Goal: Task Accomplishment & Management: Use online tool/utility

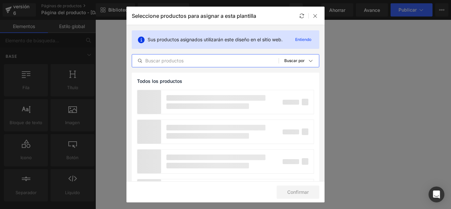
click at [199, 62] on input "text" at bounding box center [205, 61] width 147 height 8
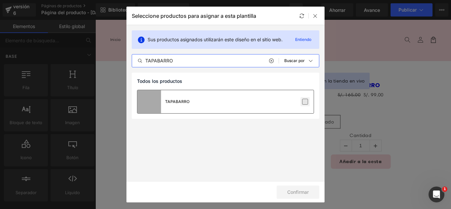
type input "TAPABARRO"
click at [307, 101] on label at bounding box center [305, 102] width 6 height 6
click at [305, 102] on input "checkbox" at bounding box center [305, 102] width 0 height 0
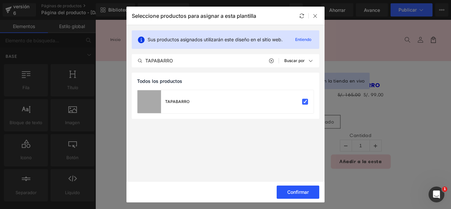
click at [305, 191] on font "Confirmar" at bounding box center [297, 192] width 21 height 6
click at [305, 192] on font "Éxito" at bounding box center [303, 192] width 11 height 6
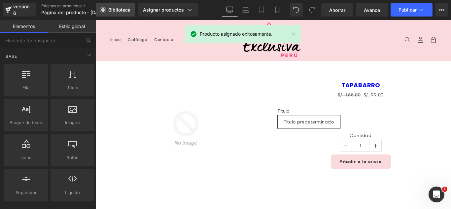
click at [114, 10] on font "Biblioteca" at bounding box center [119, 10] width 22 height 6
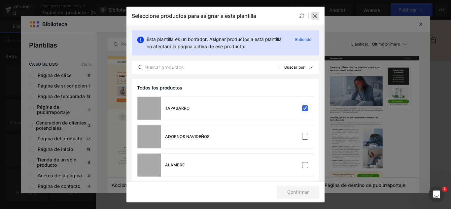
click at [317, 17] on icon at bounding box center [315, 15] width 5 height 5
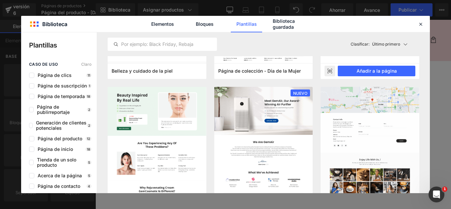
scroll to position [595, 0]
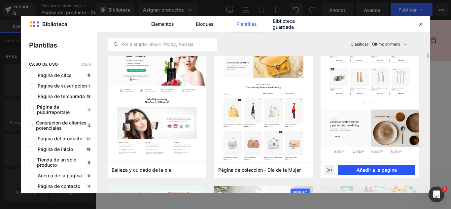
click at [387, 168] on font "Añadir a la página" at bounding box center [377, 170] width 40 height 6
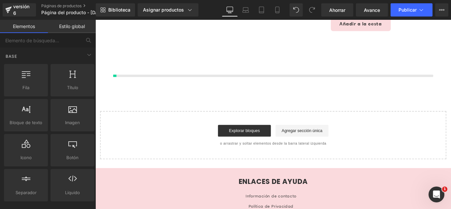
scroll to position [157, 0]
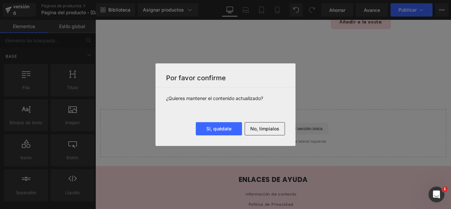
click at [275, 130] on font "No, límpialos" at bounding box center [264, 129] width 29 height 6
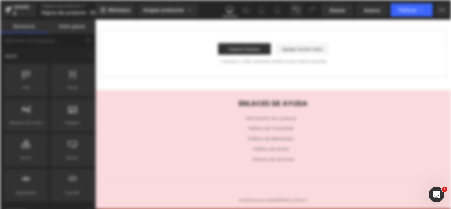
scroll to position [0, 0]
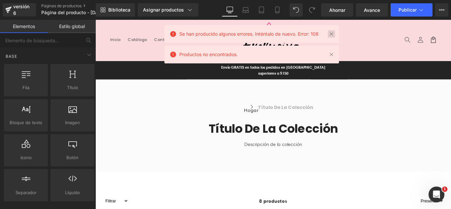
click at [333, 36] on link at bounding box center [331, 33] width 7 height 7
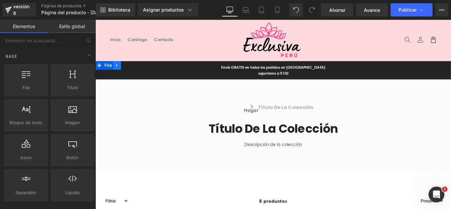
click at [119, 71] on icon at bounding box center [120, 71] width 5 height 5
click at [135, 69] on icon at bounding box center [137, 71] width 5 height 5
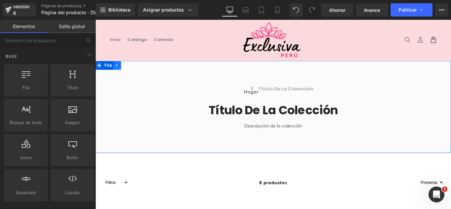
click at [118, 69] on icon at bounding box center [120, 71] width 5 height 5
click at [135, 70] on icon at bounding box center [137, 71] width 5 height 5
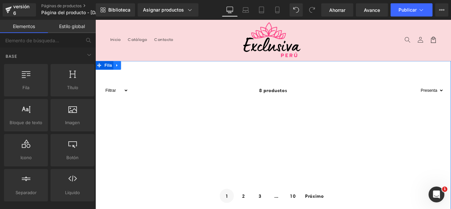
click at [120, 69] on icon at bounding box center [120, 71] width 5 height 5
click at [135, 69] on icon at bounding box center [137, 71] width 5 height 5
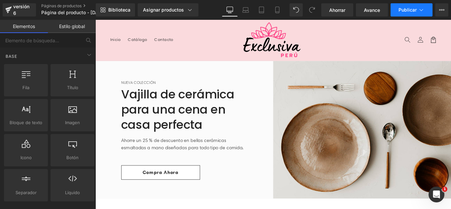
click at [415, 9] on font "Publicar" at bounding box center [408, 10] width 18 height 6
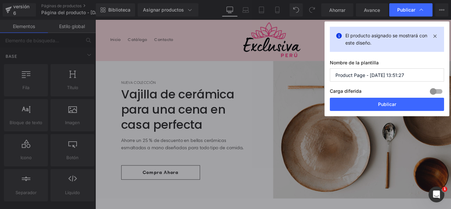
click at [417, 78] on input "Product Page - [DATE] 13:51:27" at bounding box center [387, 74] width 114 height 13
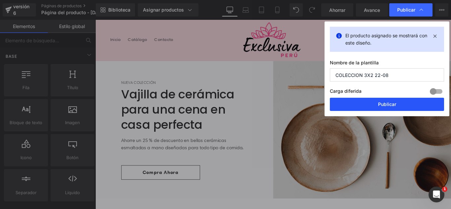
type input "COLECCION 3X2 22-08"
click at [384, 106] on font "Publicar" at bounding box center [387, 104] width 18 height 6
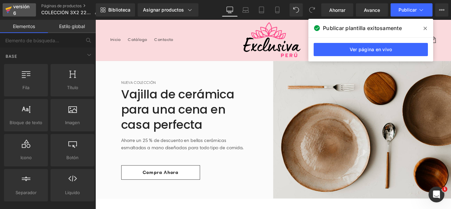
click at [21, 10] on div "versión 6" at bounding box center [22, 9] width 20 height 15
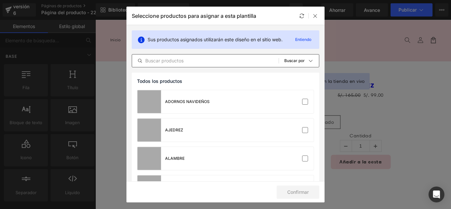
click at [213, 64] on input "text" at bounding box center [205, 61] width 147 height 8
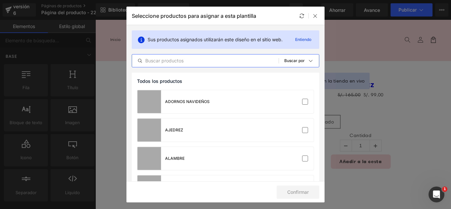
type input "A"
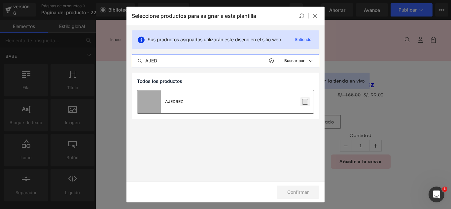
type input "AJED"
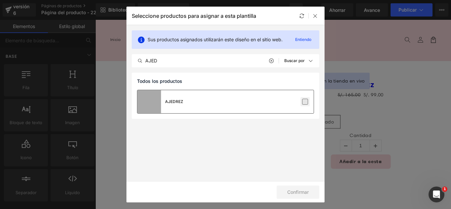
click at [302, 101] on label at bounding box center [305, 102] width 6 height 6
click at [305, 102] on input "checkbox" at bounding box center [305, 102] width 0 height 0
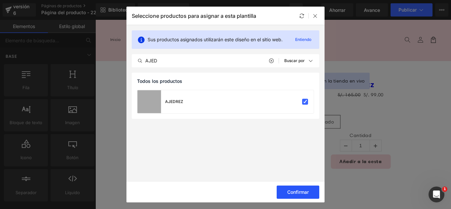
click at [300, 194] on font "Confirmar" at bounding box center [297, 192] width 21 height 6
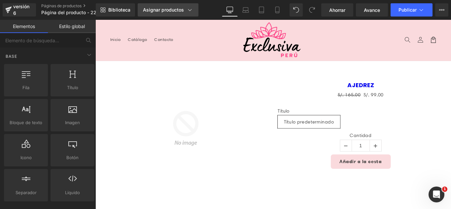
click at [156, 7] on font "Asignar productos" at bounding box center [163, 10] width 41 height 6
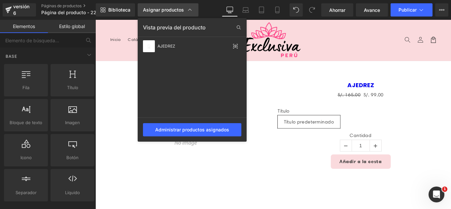
click at [156, 7] on font "Asignar productos" at bounding box center [163, 10] width 41 height 6
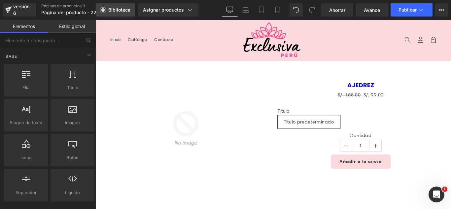
click at [111, 8] on font "Biblioteca" at bounding box center [119, 10] width 22 height 6
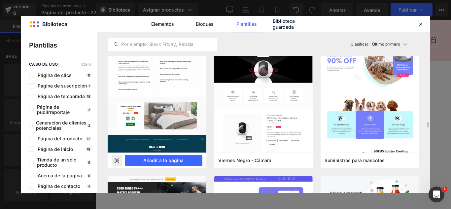
scroll to position [1652, 0]
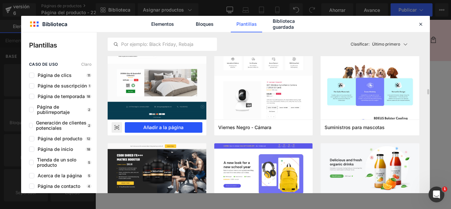
click at [171, 128] on font "Añadir a la página" at bounding box center [163, 128] width 40 height 6
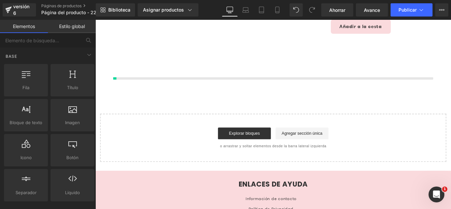
scroll to position [157, 0]
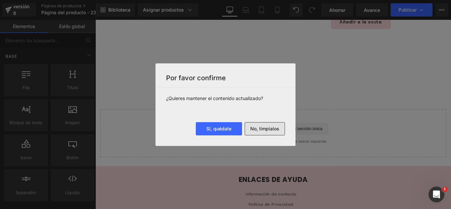
click at [268, 129] on font "No, límpialos" at bounding box center [264, 129] width 29 height 6
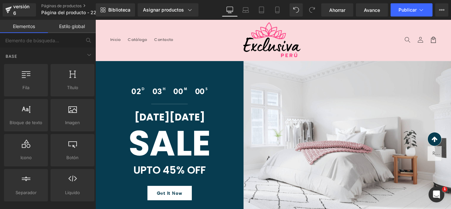
scroll to position [231, 0]
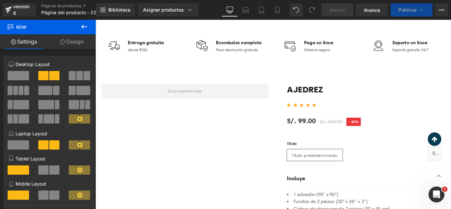
click at [293, 69] on div "Imagen Entrega gratuita Bloque de texto desde $250 Bloque de texto Lista de ico…" at bounding box center [295, 51] width 396 height 82
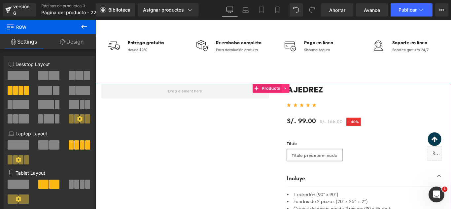
click at [308, 96] on icon at bounding box center [308, 96] width 1 height 3
click at [314, 97] on icon at bounding box center [313, 96] width 5 height 5
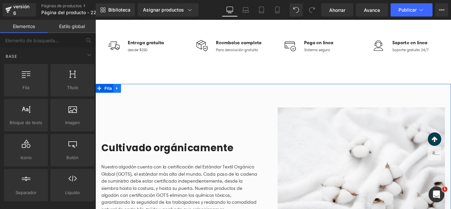
click at [119, 99] on icon at bounding box center [120, 96] width 5 height 5
click at [135, 97] on icon at bounding box center [137, 96] width 5 height 5
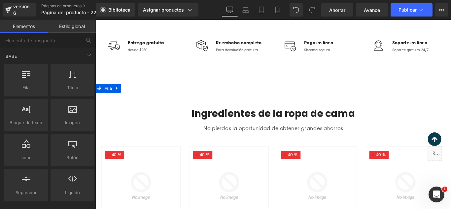
click at [118, 94] on icon at bounding box center [120, 96] width 5 height 5
click at [135, 97] on icon at bounding box center [137, 96] width 5 height 5
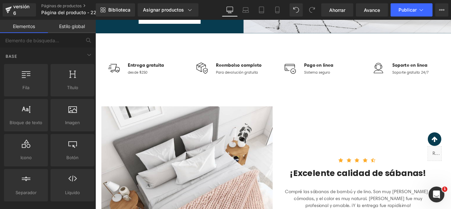
scroll to position [132, 0]
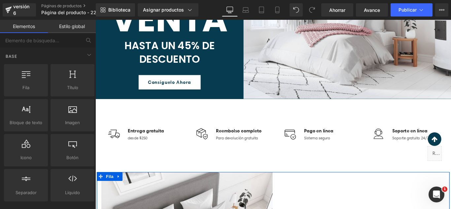
click at [125, 198] on icon at bounding box center [125, 196] width 4 height 4
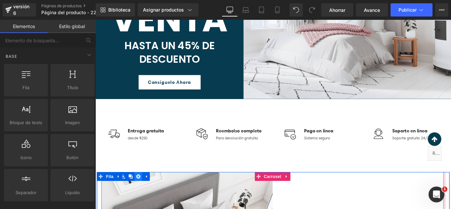
click at [141, 197] on icon at bounding box center [143, 196] width 5 height 5
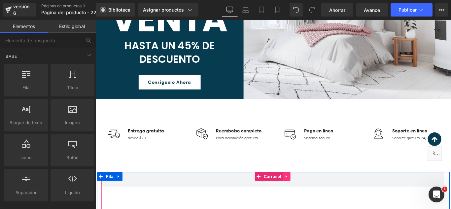
click at [311, 196] on link at bounding box center [310, 196] width 9 height 10
click at [312, 196] on icon at bounding box center [314, 196] width 5 height 5
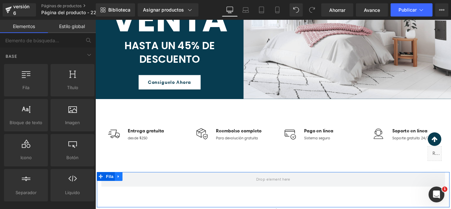
click at [122, 196] on icon at bounding box center [121, 196] width 5 height 5
click at [137, 195] on icon at bounding box center [138, 196] width 5 height 5
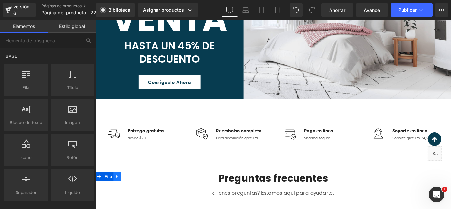
click at [119, 195] on icon at bounding box center [120, 196] width 5 height 5
click at [135, 196] on icon at bounding box center [137, 196] width 5 height 5
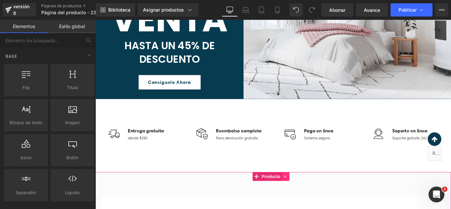
click at [311, 198] on icon at bounding box center [309, 196] width 5 height 5
click at [314, 198] on icon at bounding box center [313, 196] width 5 height 5
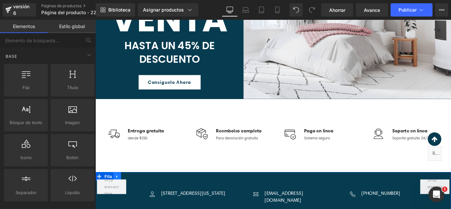
click at [118, 196] on icon at bounding box center [120, 196] width 5 height 5
click at [135, 196] on icon at bounding box center [137, 196] width 5 height 5
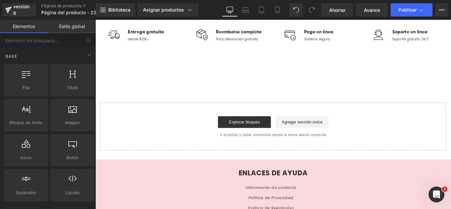
scroll to position [156, 0]
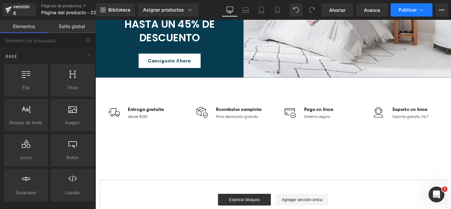
click at [423, 10] on icon at bounding box center [422, 10] width 4 height 2
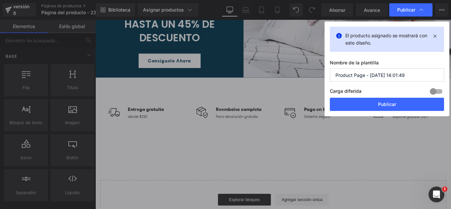
click at [419, 77] on input "Product Page - Aug 22, 14:01:49" at bounding box center [387, 74] width 114 height 13
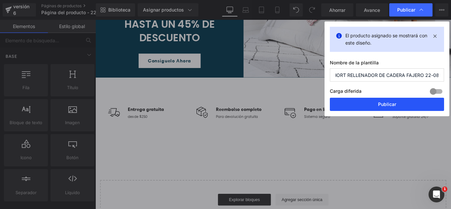
type input "SHORT RELLENADOR DE CADERA FAJERO 22-08"
click at [395, 108] on button "Publicar" at bounding box center [387, 104] width 114 height 13
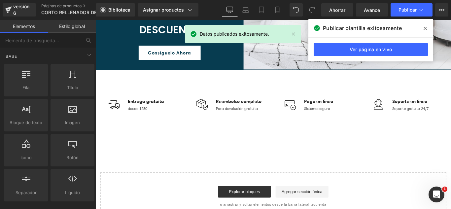
scroll to position [0, 0]
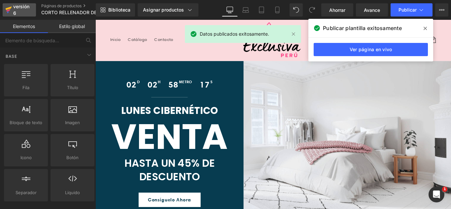
drag, startPoint x: 27, startPoint y: 11, endPoint x: 26, endPoint y: 8, distance: 3.7
click at [26, 11] on div "versión 6" at bounding box center [22, 9] width 20 height 15
